Goal: Navigation & Orientation: Find specific page/section

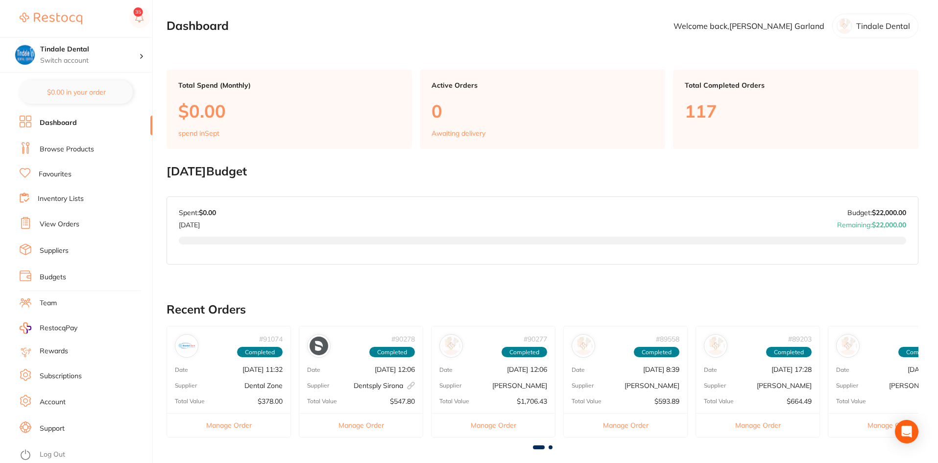
click at [66, 199] on link "Inventory Lists" at bounding box center [61, 199] width 46 height 10
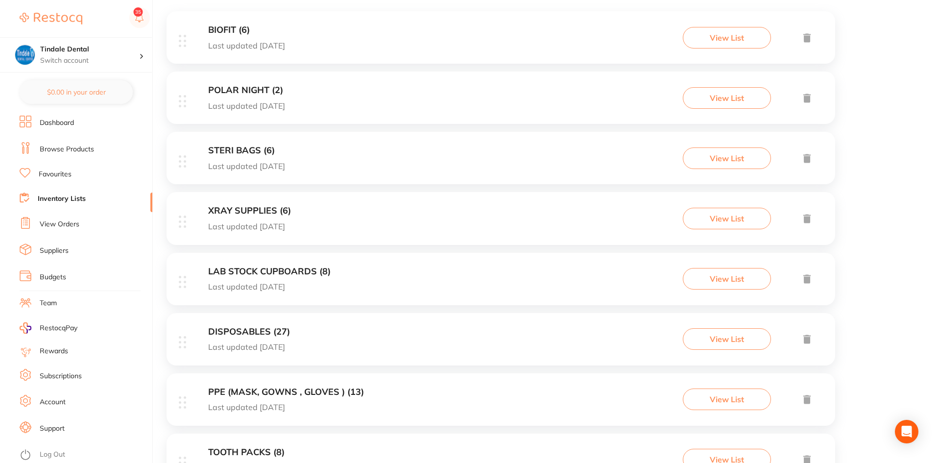
scroll to position [196, 0]
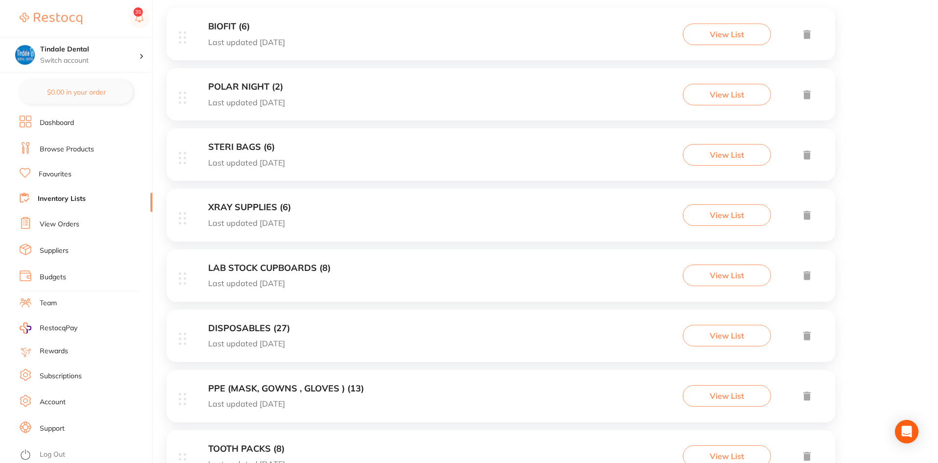
click at [240, 145] on h3 "STERI BAGS (6)" at bounding box center [246, 147] width 77 height 10
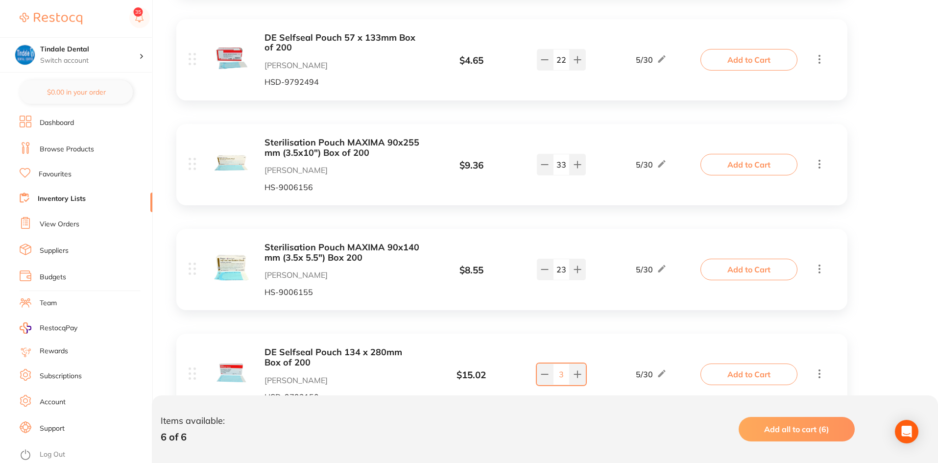
scroll to position [343, 0]
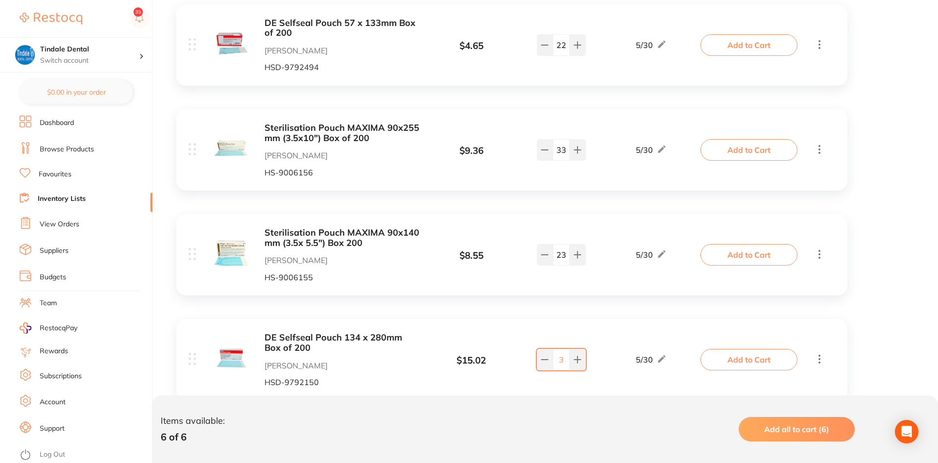
click at [65, 198] on link "Inventory Lists" at bounding box center [62, 199] width 48 height 10
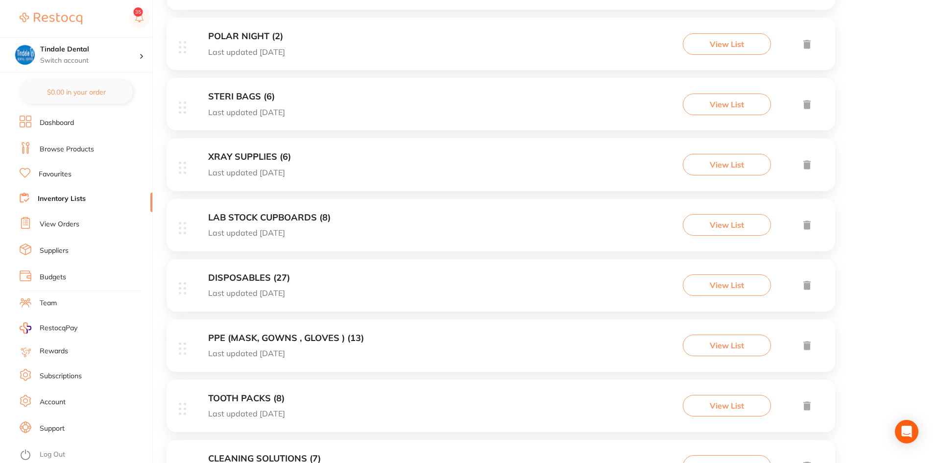
scroll to position [294, 0]
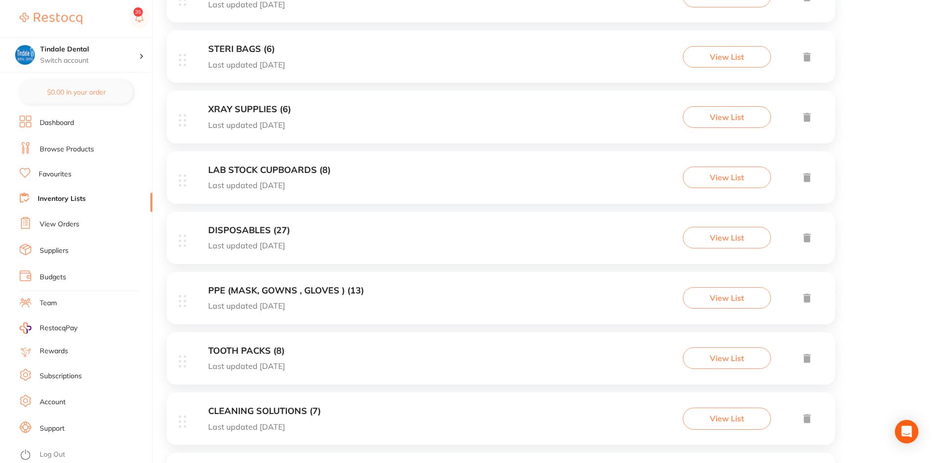
click at [270, 294] on h3 "PPE (MASK, GOWNS , GLOVES ) (13)" at bounding box center [286, 290] width 156 height 10
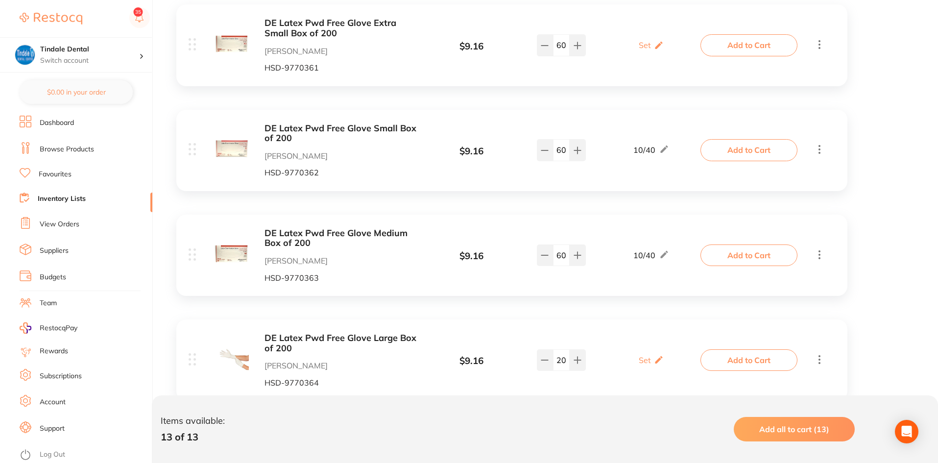
scroll to position [1175, 0]
